Goal: Information Seeking & Learning: Learn about a topic

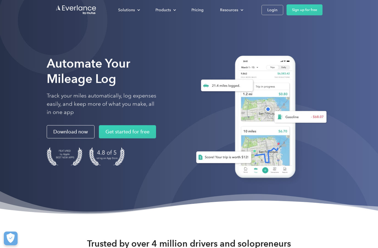
click at [198, 8] on div "Pricing" at bounding box center [198, 10] width 12 height 7
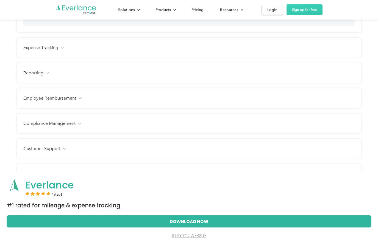
scroll to position [623, 0]
click at [41, 73] on h4 "Reporting" at bounding box center [33, 73] width 20 height 7
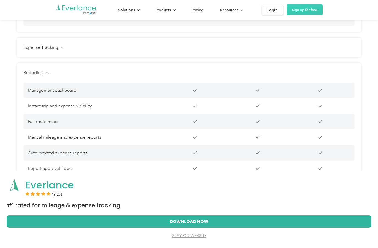
click at [41, 76] on h4 "Reporting" at bounding box center [33, 73] width 20 height 7
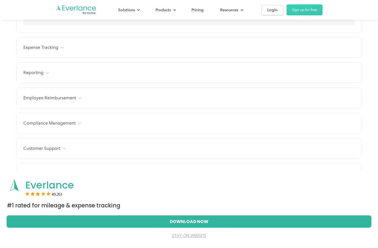
click at [68, 126] on h4 "Compliance Management" at bounding box center [49, 123] width 52 height 7
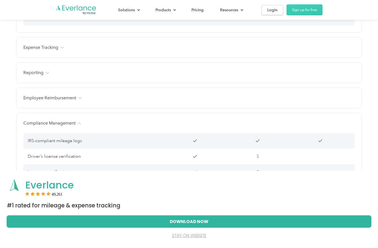
click at [64, 126] on h4 "Compliance Management" at bounding box center [49, 123] width 52 height 7
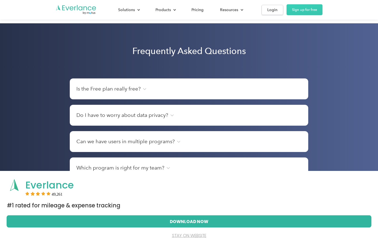
scroll to position [841, 0]
click at [132, 89] on h4 "Is the Free plan really free?" at bounding box center [108, 89] width 64 height 8
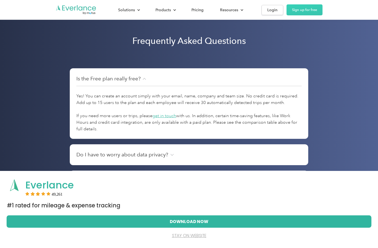
scroll to position [852, 0]
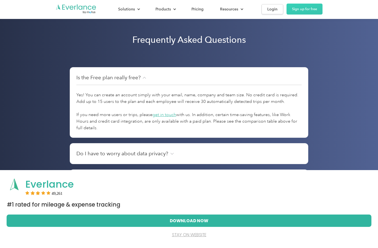
click at [137, 78] on h4 "Is the Free plan really free?" at bounding box center [108, 79] width 64 height 8
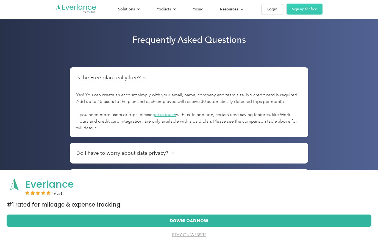
scroll to position [853, 0]
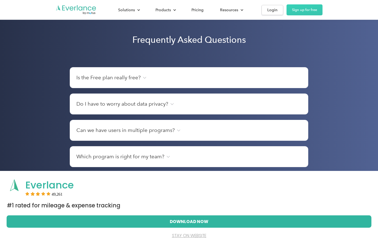
click at [161, 105] on h4 "Do I have to worry about data privacy?" at bounding box center [122, 104] width 92 height 8
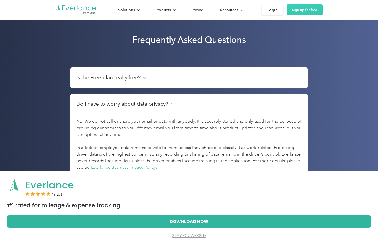
click at [166, 106] on h4 "Do I have to worry about data privacy?" at bounding box center [122, 104] width 92 height 8
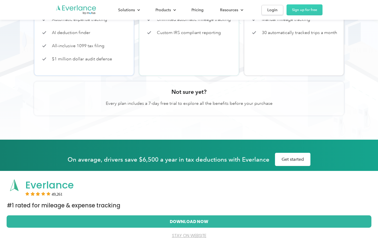
scroll to position [0, 0]
